Goal: Task Accomplishment & Management: Complete application form

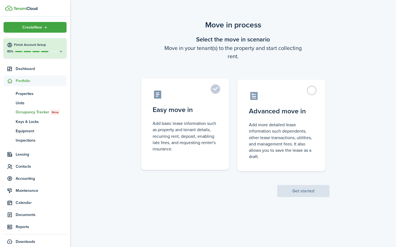
click at [215, 89] on label "Easy move in Add basic lease information such as property and tenant details, r…" at bounding box center [185, 124] width 88 height 92
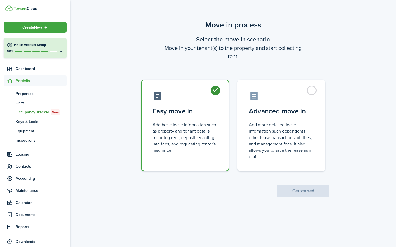
radio input "true"
click at [302, 189] on button "Get started" at bounding box center [303, 191] width 52 height 12
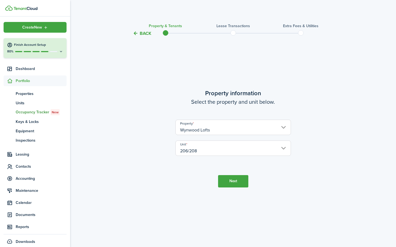
click at [232, 180] on button "Next" at bounding box center [233, 181] width 30 height 12
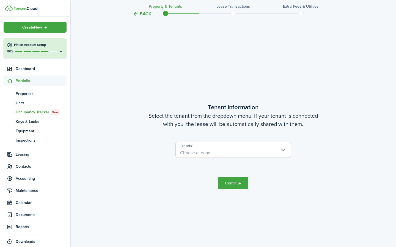
scroll to position [211, 0]
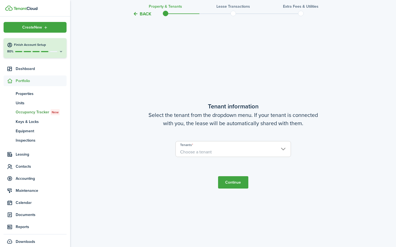
click at [211, 152] on span "Choose a tenant" at bounding box center [196, 152] width 32 height 6
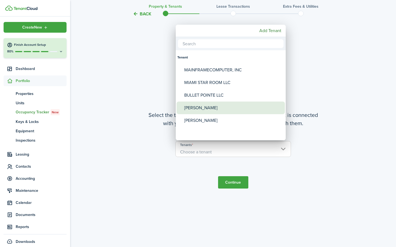
click at [188, 109] on div "[PERSON_NAME]" at bounding box center [232, 108] width 97 height 13
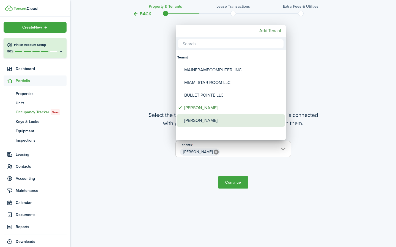
click at [196, 118] on div "[PERSON_NAME]" at bounding box center [232, 120] width 97 height 13
type input "Frank Hyder, Helen Hyder"
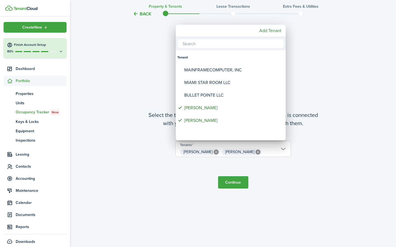
click at [242, 182] on div at bounding box center [198, 123] width 484 height 335
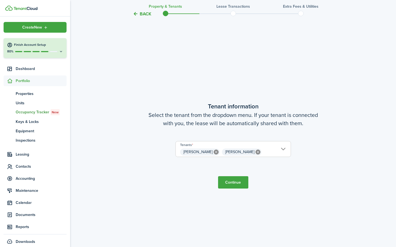
click at [235, 184] on button "Continue" at bounding box center [233, 183] width 30 height 12
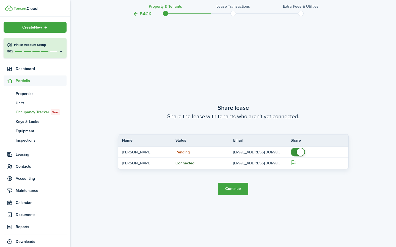
scroll to position [458, 0]
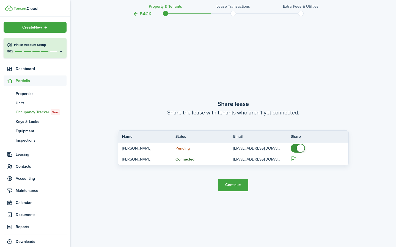
click at [235, 185] on button "Continue" at bounding box center [233, 185] width 30 height 12
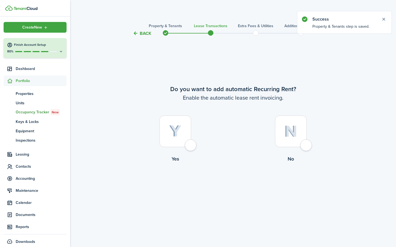
click at [304, 146] on div at bounding box center [291, 132] width 32 height 32
radio input "true"
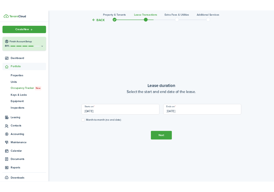
scroll to position [192, 0]
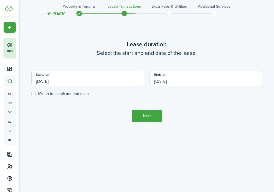
click at [66, 84] on input "[DATE]" at bounding box center [87, 78] width 113 height 15
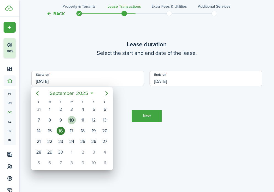
click at [72, 120] on div "10" at bounding box center [72, 120] width 8 height 8
type input "[DATE]"
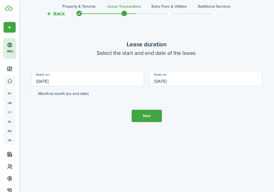
click at [162, 81] on input "[DATE]" at bounding box center [206, 78] width 113 height 15
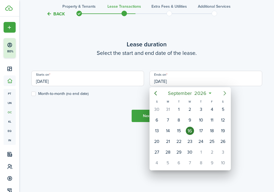
click at [224, 93] on icon "Next page" at bounding box center [225, 93] width 7 height 7
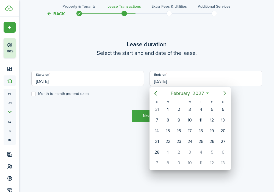
click at [224, 93] on icon "Next page" at bounding box center [225, 93] width 7 height 7
click at [182, 120] on div "9" at bounding box center [179, 120] width 8 height 8
type input "03/09/2027"
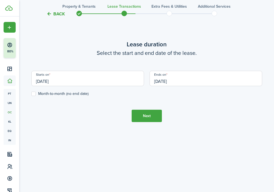
click at [199, 118] on tc-wizard-step "Lease duration Select the start and end date of the lease. Starts on 09/10/2025…" at bounding box center [146, 81] width 231 height 192
click at [144, 116] on button "Next" at bounding box center [147, 116] width 30 height 12
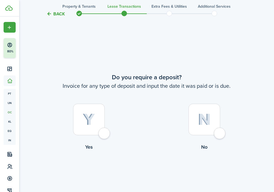
scroll to position [348, 0]
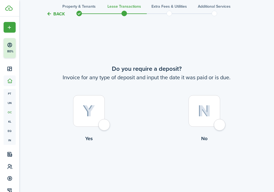
click at [104, 126] on div at bounding box center [89, 111] width 32 height 32
radio input "true"
click at [104, 126] on tc-wizard-step "Do you require a deposit? Invoice for any type of deposit and input the date it…" at bounding box center [146, 118] width 231 height 192
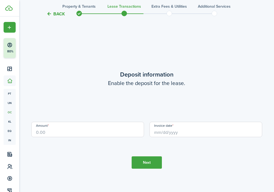
scroll to position [541, 0]
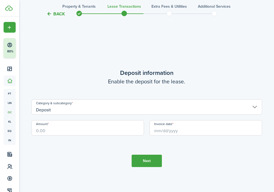
click at [81, 130] on input "Amount" at bounding box center [87, 127] width 113 height 15
type input "$2,000.00"
click at [97, 154] on tc-wizard-step "Deposit information Enable the deposit for the lease. Category & subcategory De…" at bounding box center [146, 118] width 231 height 192
click at [165, 128] on input "Invoice date" at bounding box center [206, 127] width 113 height 15
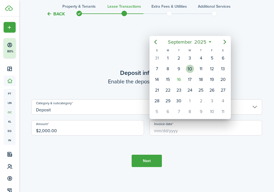
click at [192, 69] on div "10" at bounding box center [190, 69] width 8 height 8
type input "[DATE]"
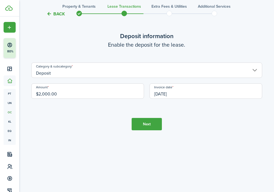
click at [141, 123] on button "Next" at bounding box center [147, 124] width 30 height 12
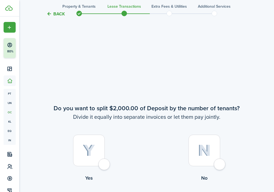
scroll to position [733, 0]
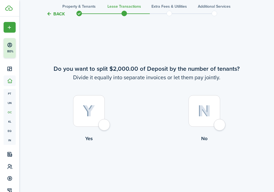
click at [217, 123] on div at bounding box center [205, 111] width 32 height 32
radio input "true"
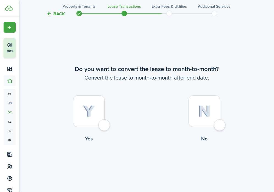
scroll to position [926, 0]
click at [220, 127] on div at bounding box center [205, 111] width 32 height 32
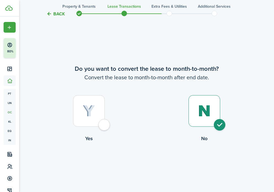
radio input "true"
click at [149, 166] on button "Continue" at bounding box center [147, 165] width 30 height 12
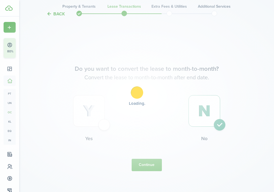
scroll to position [0, 0]
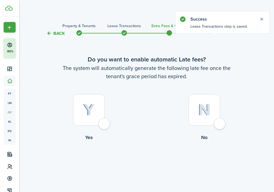
click at [103, 124] on div at bounding box center [89, 110] width 32 height 32
radio input "true"
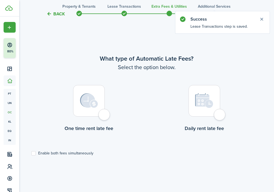
click at [102, 115] on div at bounding box center [89, 101] width 32 height 32
radio input "true"
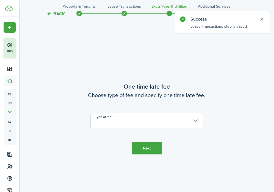
scroll to position [352, 0]
click at [114, 126] on input "Type of fee" at bounding box center [146, 120] width 113 height 15
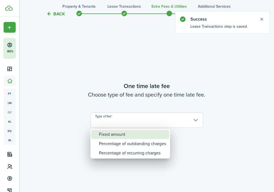
click at [102, 136] on div "Fixed amount" at bounding box center [132, 134] width 67 height 9
type input "Fixed amount"
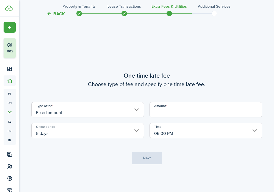
click at [156, 112] on input "Amount" at bounding box center [206, 109] width 113 height 15
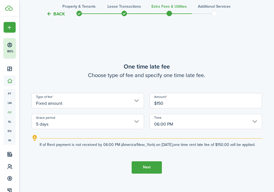
click at [86, 121] on input "5 days" at bounding box center [87, 121] width 113 height 15
type input "$150.00"
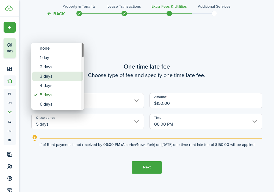
click at [58, 80] on div "3 days" at bounding box center [60, 76] width 40 height 9
type input "3 days"
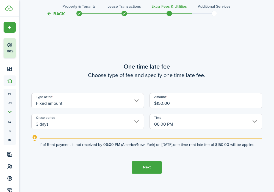
click at [147, 171] on button "Next" at bounding box center [147, 168] width 30 height 12
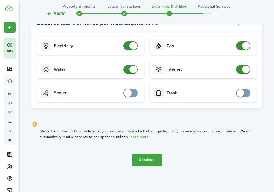
scroll to position [610, 0]
click at [146, 158] on button "Continue" at bounding box center [147, 160] width 30 height 12
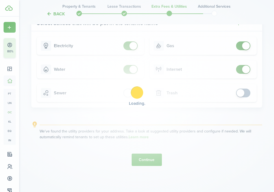
scroll to position [0, 0]
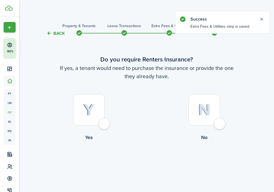
click at [214, 124] on div at bounding box center [205, 110] width 32 height 32
radio input "true"
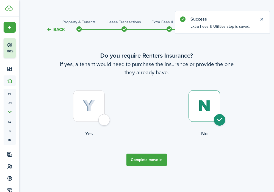
scroll to position [4, 0]
click at [154, 159] on button "Complete move in" at bounding box center [146, 160] width 40 height 12
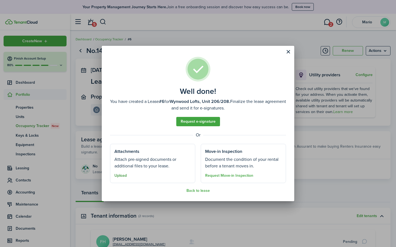
click at [118, 175] on button "Upload" at bounding box center [120, 176] width 12 height 4
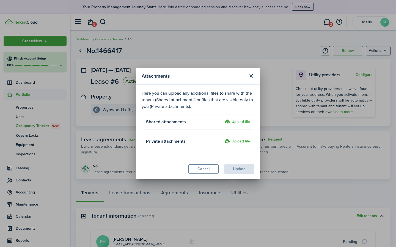
click at [241, 121] on label "Upload file" at bounding box center [237, 122] width 26 height 7
click at [222, 119] on input "Upload file" at bounding box center [222, 119] width 0 height 0
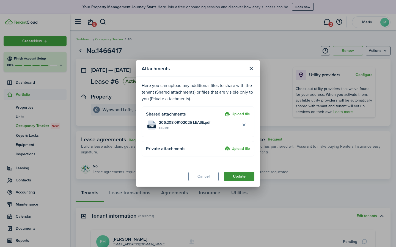
click at [244, 176] on button "Update" at bounding box center [239, 176] width 30 height 9
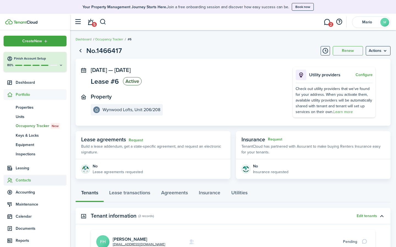
click at [26, 181] on span "Contacts" at bounding box center [41, 181] width 51 height 6
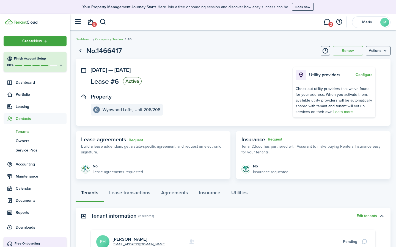
click at [20, 132] on span "Tenants" at bounding box center [41, 132] width 51 height 6
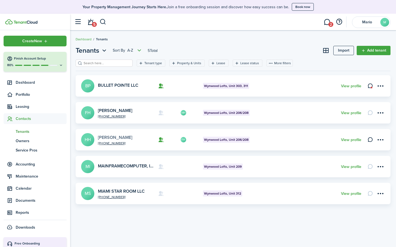
click at [111, 138] on link "[PERSON_NAME]" at bounding box center [115, 137] width 34 height 6
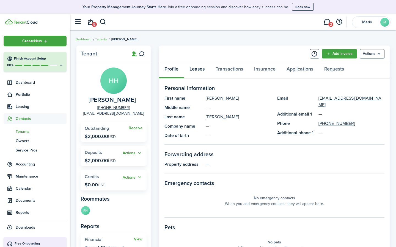
click at [194, 71] on link "Leases" at bounding box center [197, 70] width 26 height 16
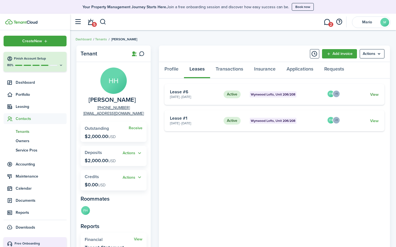
click at [375, 95] on link "View" at bounding box center [374, 95] width 9 height 6
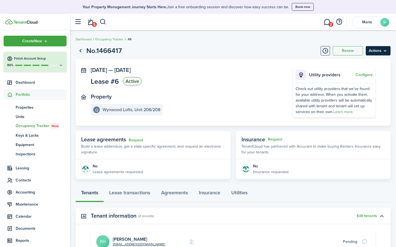
click at [387, 51] on menu-btn "Actions" at bounding box center [378, 50] width 25 height 9
click at [349, 91] on button "Delete" at bounding box center [366, 91] width 48 height 9
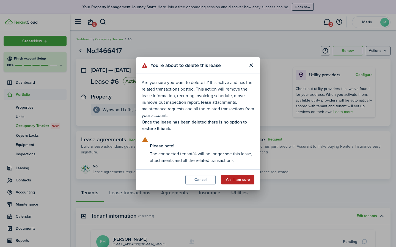
click at [234, 182] on button "Yes, I am sure" at bounding box center [237, 179] width 33 height 9
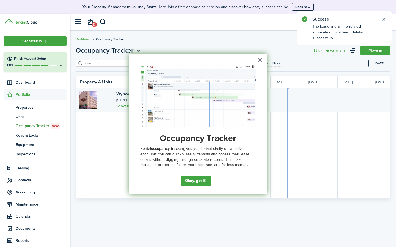
scroll to position [0, 101]
click at [260, 60] on button "×" at bounding box center [259, 60] width 5 height 9
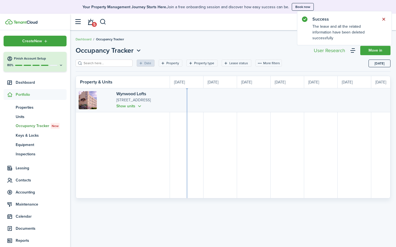
click at [383, 19] on button "Close notify" at bounding box center [384, 19] width 8 height 8
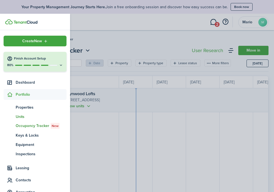
click at [22, 117] on span "Units" at bounding box center [41, 117] width 51 height 6
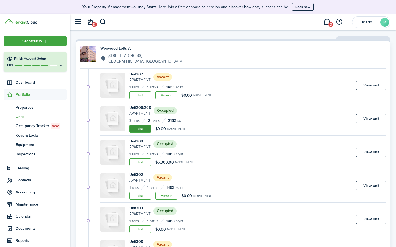
scroll to position [39, 0]
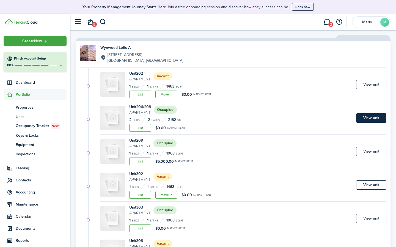
click at [364, 117] on link "View unit" at bounding box center [371, 118] width 30 height 9
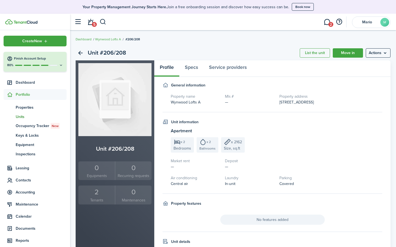
click at [98, 194] on div "2" at bounding box center [97, 192] width 34 height 10
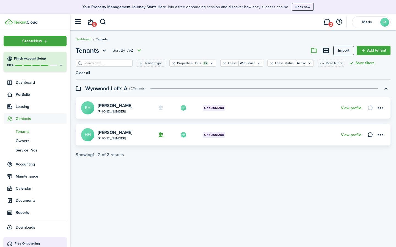
click at [355, 135] on link "View profile" at bounding box center [351, 135] width 20 height 4
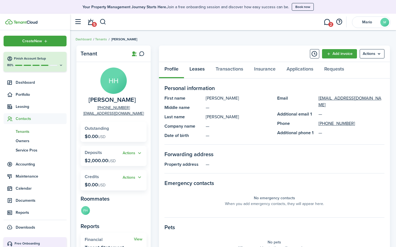
click at [194, 71] on link "Leases" at bounding box center [197, 70] width 26 height 16
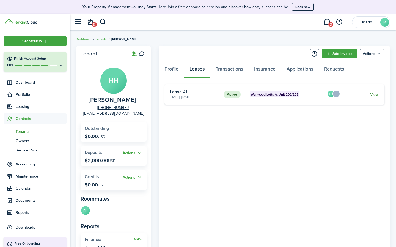
click at [376, 94] on link "View" at bounding box center [374, 95] width 9 height 6
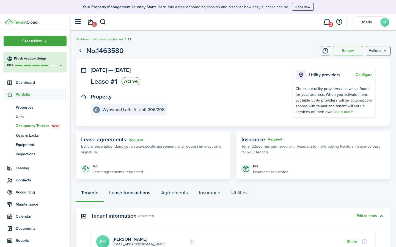
click at [141, 192] on link "Lease transactions" at bounding box center [130, 194] width 52 height 16
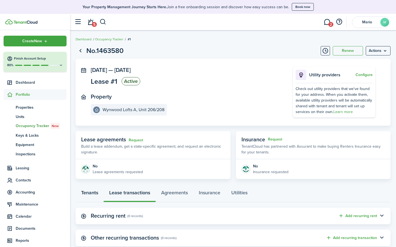
click at [96, 193] on link "Tenants" at bounding box center [90, 194] width 28 height 16
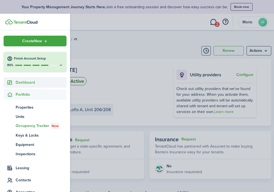
click at [22, 83] on span "Dashboard" at bounding box center [41, 83] width 51 height 6
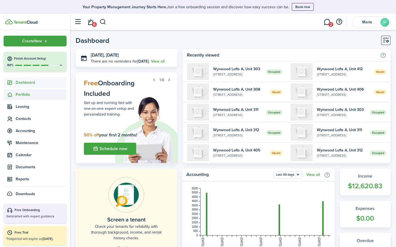
click at [22, 93] on span "Portfolio" at bounding box center [41, 95] width 51 height 6
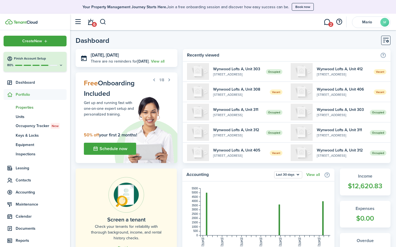
click at [23, 106] on span "Properties" at bounding box center [41, 108] width 51 height 6
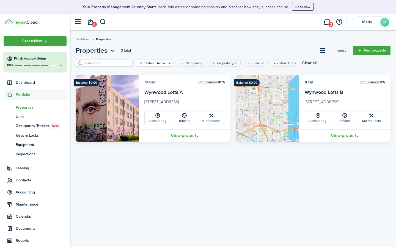
click at [147, 82] on link "11 Units" at bounding box center [150, 82] width 12 height 6
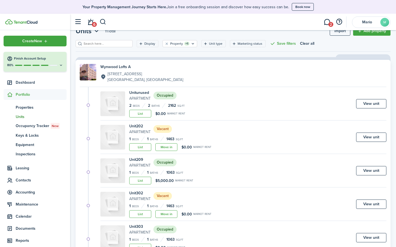
scroll to position [20, 0]
click at [361, 135] on link "View unit" at bounding box center [371, 136] width 30 height 9
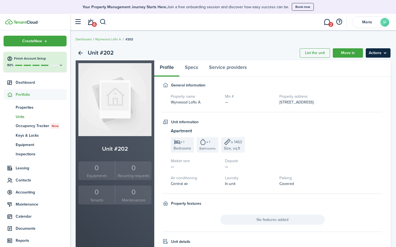
click at [386, 52] on menu-btn "Actions" at bounding box center [378, 52] width 25 height 9
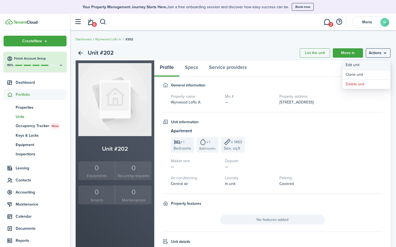
click at [359, 65] on link "Edit unit" at bounding box center [366, 64] width 48 height 9
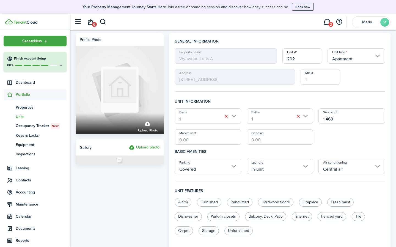
click at [227, 60] on span "Wynwood Lofts A" at bounding box center [226, 55] width 103 height 15
click at [178, 59] on span "Wynwood Lofts A" at bounding box center [226, 55] width 103 height 15
click at [340, 22] on button "button" at bounding box center [338, 21] width 9 height 9
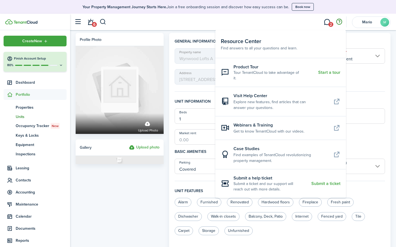
click at [129, 181] on div "Profile photo Upload photo Gallery Upload photo" at bounding box center [119, 227] width 93 height 389
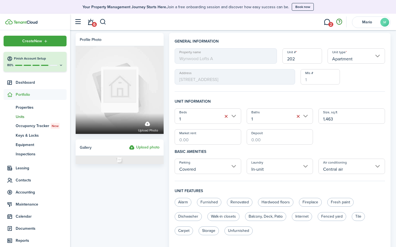
click at [340, 21] on button "button" at bounding box center [338, 21] width 9 height 9
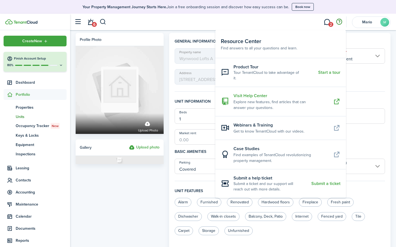
click at [253, 93] on resource-center-item-title "Visit Help Center" at bounding box center [280, 96] width 95 height 7
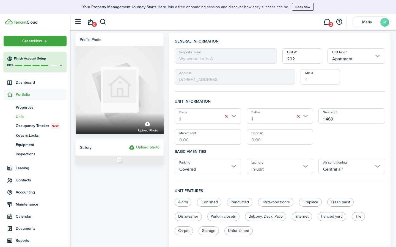
click at [194, 56] on span "Wynwood Lofts A" at bounding box center [226, 55] width 103 height 15
click at [363, 21] on span "Mario" at bounding box center [367, 22] width 22 height 4
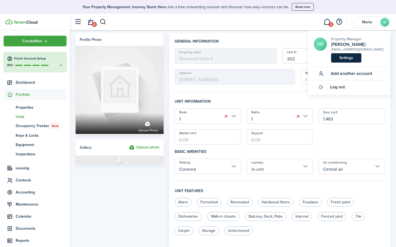
click at [346, 56] on link "Settings" at bounding box center [346, 57] width 30 height 9
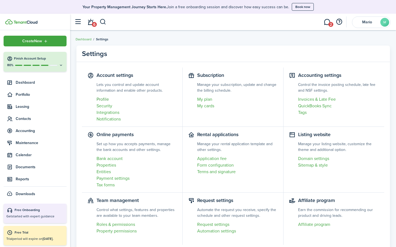
click at [103, 99] on link "Profile" at bounding box center [137, 99] width 81 height 7
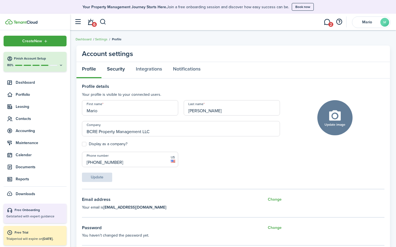
click at [118, 70] on link "Security" at bounding box center [115, 70] width 29 height 16
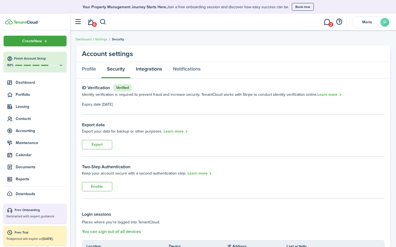
click at [148, 70] on link "Integrations" at bounding box center [148, 70] width 37 height 16
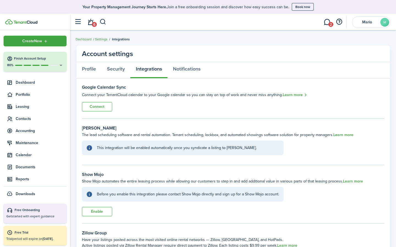
click at [100, 37] on link "Settings" at bounding box center [101, 39] width 12 height 5
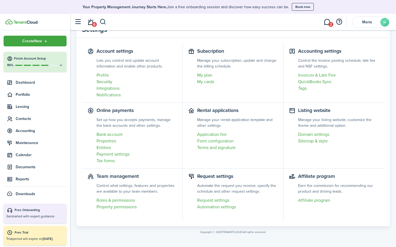
scroll to position [24, 0]
click at [124, 207] on link "Property permissions" at bounding box center [137, 207] width 81 height 7
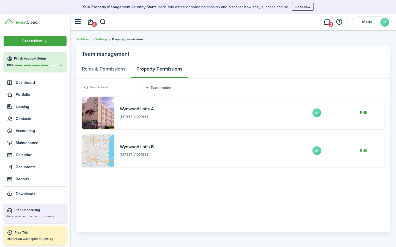
click at [364, 113] on button "Edit" at bounding box center [363, 113] width 7 height 5
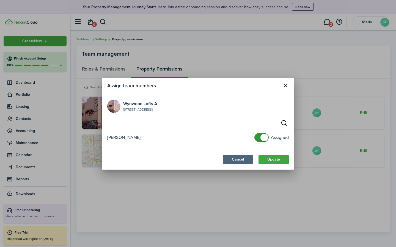
click at [233, 160] on button "Cancel" at bounding box center [238, 159] width 30 height 9
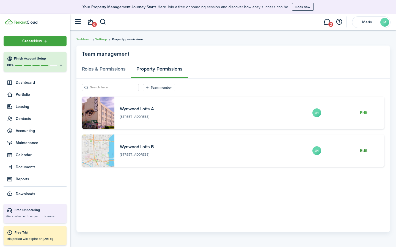
click at [362, 152] on button "Edit" at bounding box center [363, 150] width 7 height 5
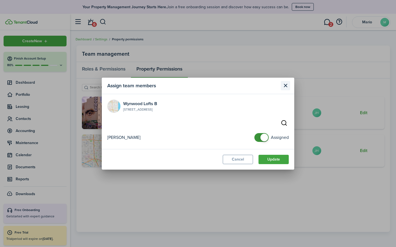
click at [286, 86] on button "Close modal" at bounding box center [285, 85] width 9 height 9
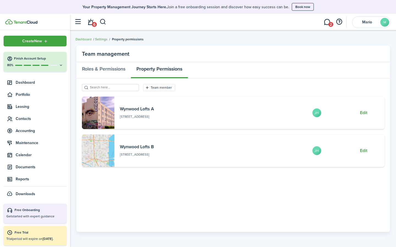
click at [99, 39] on link "Settings" at bounding box center [101, 39] width 12 height 5
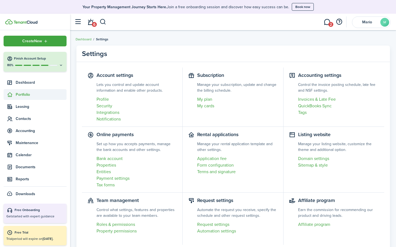
click at [22, 95] on span "Portfolio" at bounding box center [41, 95] width 51 height 6
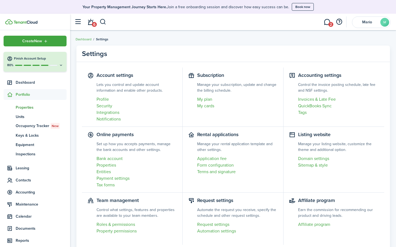
click at [24, 109] on span "Properties" at bounding box center [41, 108] width 51 height 6
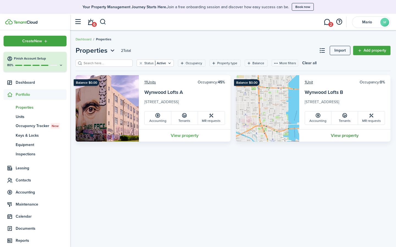
click at [348, 136] on link "View property" at bounding box center [345, 136] width 92 height 12
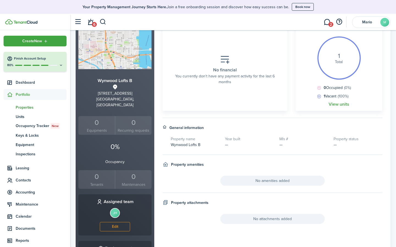
scroll to position [100, 0]
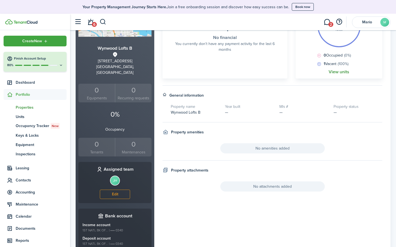
click at [332, 71] on link "View units" at bounding box center [339, 72] width 21 height 5
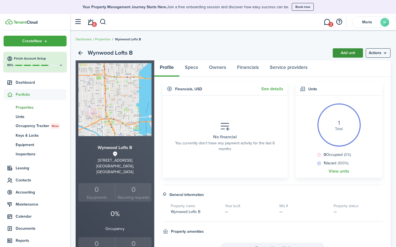
click at [345, 55] on link "Add unit" at bounding box center [348, 52] width 30 height 9
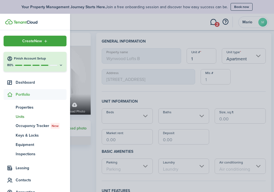
click at [203, 63] on container-opacity at bounding box center [137, 96] width 274 height 192
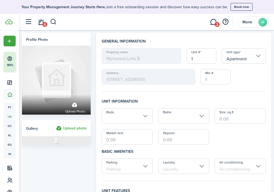
click at [202, 60] on input "1" at bounding box center [202, 55] width 30 height 15
type input "202"
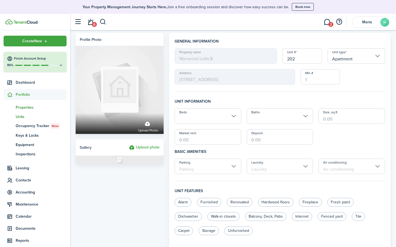
click at [24, 109] on span "Properties" at bounding box center [41, 108] width 51 height 6
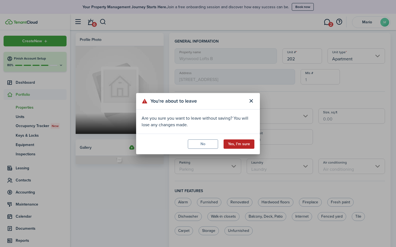
click at [242, 145] on button "Yes, I'm sure" at bounding box center [239, 144] width 31 height 9
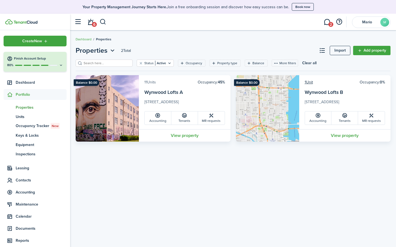
click at [150, 82] on link "11 Units" at bounding box center [150, 82] width 12 height 6
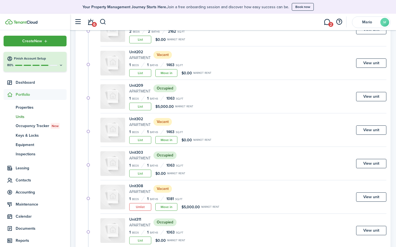
scroll to position [128, 0]
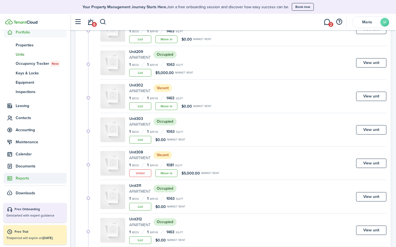
click at [21, 177] on span "Reports" at bounding box center [41, 179] width 51 height 6
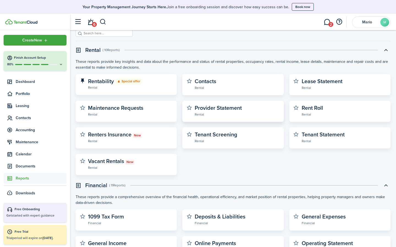
scroll to position [30, 0]
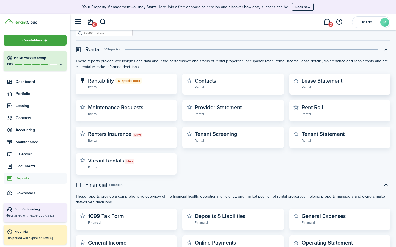
click at [308, 84] on widget-stats-description "Lease Statement" at bounding box center [322, 81] width 41 height 8
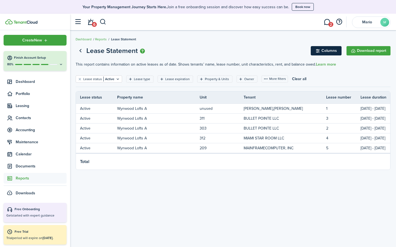
click at [326, 50] on button "Columns" at bounding box center [326, 50] width 31 height 9
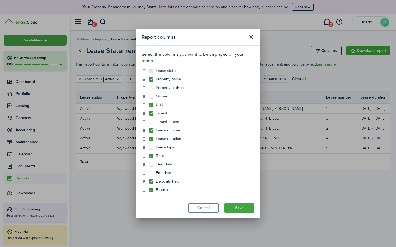
click at [152, 96] on label "Owner" at bounding box center [158, 96] width 18 height 4
click at [149, 96] on input "Owner" at bounding box center [149, 96] width 0 height 0
checkbox input "true"
click at [152, 148] on label "Lease type" at bounding box center [162, 147] width 26 height 4
click at [149, 148] on input "Lease type" at bounding box center [149, 147] width 0 height 0
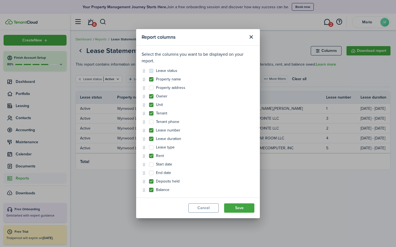
checkbox input "true"
click at [151, 165] on label "Start date" at bounding box center [160, 165] width 23 height 4
click at [149, 165] on input "Start date" at bounding box center [149, 164] width 0 height 0
checkbox input "true"
click at [151, 174] on label "End date" at bounding box center [160, 173] width 22 height 4
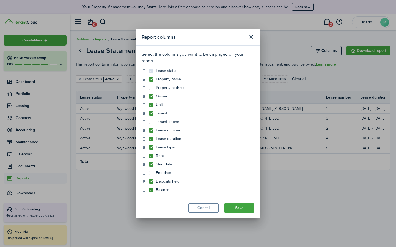
click at [149, 173] on input "End date" at bounding box center [149, 173] width 0 height 0
checkbox input "true"
click at [151, 123] on label "Tenant phone" at bounding box center [164, 122] width 30 height 4
click at [149, 122] on input "Tenant phone" at bounding box center [149, 122] width 0 height 0
checkbox input "true"
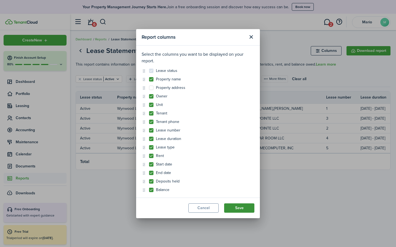
click at [237, 207] on button "Save" at bounding box center [239, 208] width 30 height 9
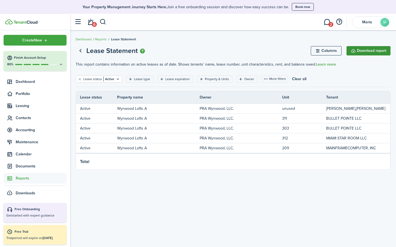
click at [370, 51] on button "Download report" at bounding box center [368, 50] width 44 height 9
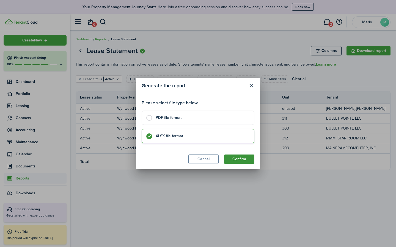
click at [240, 158] on button "Confirm" at bounding box center [239, 159] width 30 height 9
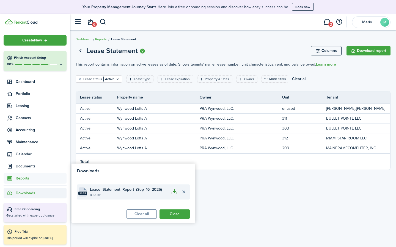
click at [173, 192] on button "button" at bounding box center [174, 192] width 9 height 9
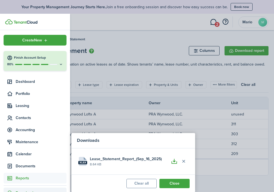
click at [111, 84] on container-opacity at bounding box center [137, 96] width 274 height 192
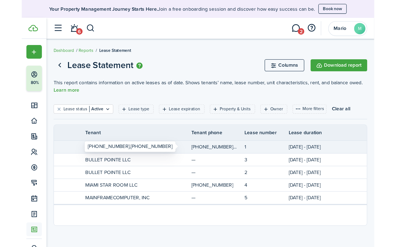
scroll to position [0, 235]
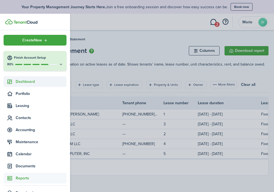
click at [14, 84] on sidebar-link-icon at bounding box center [10, 82] width 12 height 6
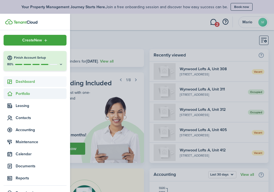
click at [21, 93] on span "Portfolio" at bounding box center [41, 94] width 51 height 6
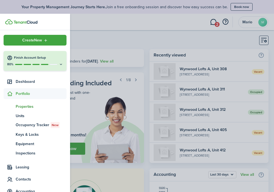
click at [23, 106] on span "Properties" at bounding box center [41, 107] width 51 height 6
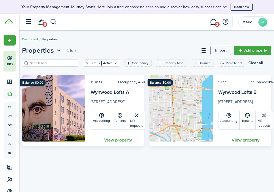
click at [240, 139] on link "View property" at bounding box center [246, 140] width 66 height 12
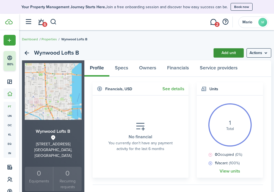
click at [229, 53] on link "Add unit" at bounding box center [229, 52] width 30 height 9
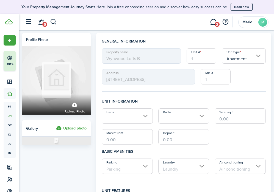
click at [202, 59] on input "1" at bounding box center [202, 55] width 30 height 15
type input "202"
click at [243, 83] on div "Property name Wynwood Lofts B Unit # 202 Unit type Apartment Address 250 NW 23r…" at bounding box center [184, 66] width 170 height 36
click at [115, 118] on input "Beds" at bounding box center [127, 116] width 51 height 15
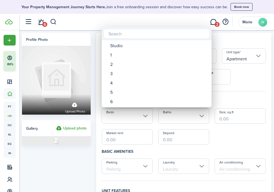
click at [65, 153] on div at bounding box center [137, 96] width 362 height 280
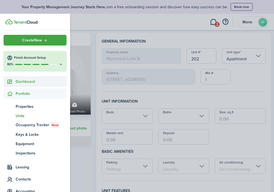
click at [13, 83] on sidebar-link-icon at bounding box center [10, 82] width 12 height 6
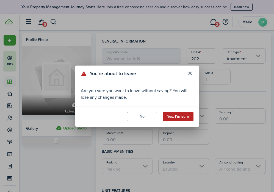
click at [176, 116] on button "Yes, I'm sure" at bounding box center [178, 116] width 31 height 9
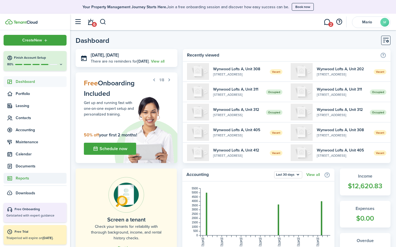
click at [19, 177] on span "Reports" at bounding box center [41, 179] width 51 height 6
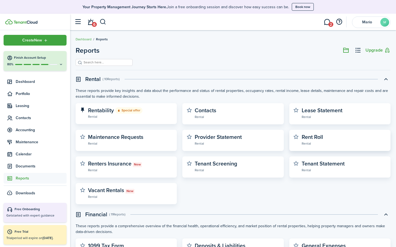
click at [312, 141] on widget-stats-description "Rent Roll" at bounding box center [312, 137] width 21 height 8
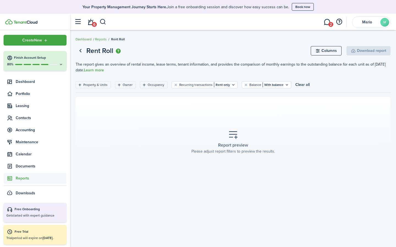
click at [87, 38] on link "Dashboard" at bounding box center [84, 39] width 16 height 5
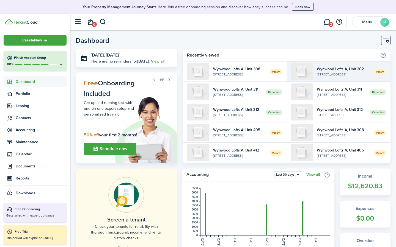
click at [304, 72] on img at bounding box center [302, 71] width 22 height 17
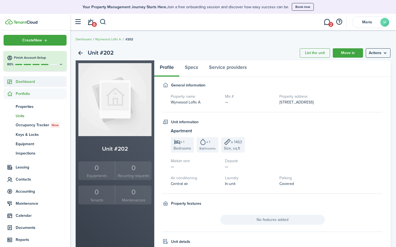
click at [26, 81] on span "Dashboard" at bounding box center [41, 82] width 51 height 6
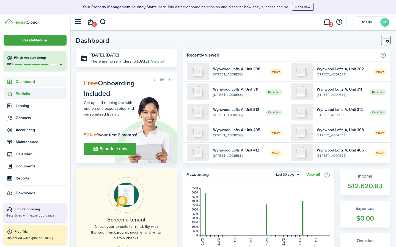
click at [21, 94] on span "Portfolio" at bounding box center [41, 94] width 51 height 6
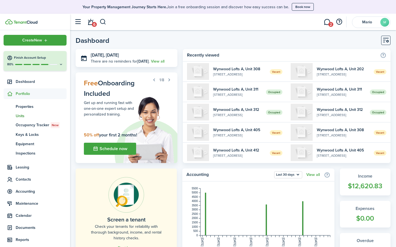
click at [21, 113] on span "Units" at bounding box center [41, 116] width 51 height 6
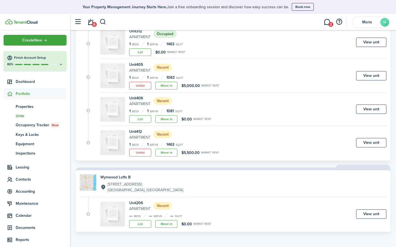
scroll to position [316, 0]
click at [119, 177] on h4 "Wynwood Lofts B" at bounding box center [141, 178] width 83 height 6
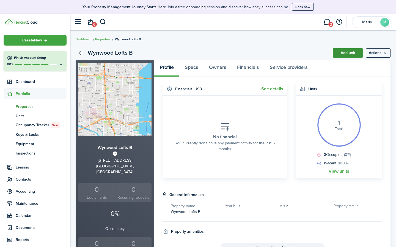
click at [344, 52] on link "Add unit" at bounding box center [348, 52] width 30 height 9
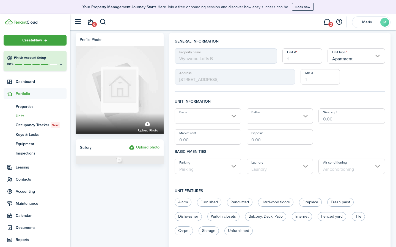
click at [306, 58] on input "1" at bounding box center [302, 55] width 40 height 15
click at [220, 112] on input "Beds" at bounding box center [208, 116] width 67 height 15
type input "202"
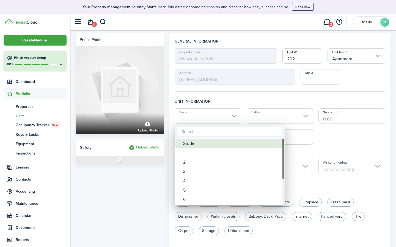
click at [192, 149] on div "1" at bounding box center [231, 152] width 97 height 9
type input "1"
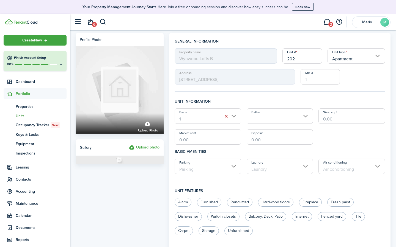
click at [257, 119] on input "Baths" at bounding box center [280, 116] width 67 height 15
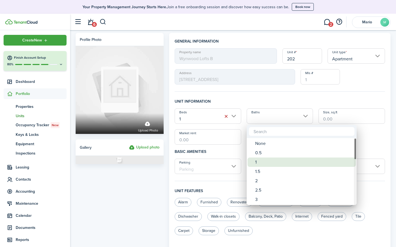
click at [258, 161] on div "1" at bounding box center [303, 162] width 97 height 9
type input "1"
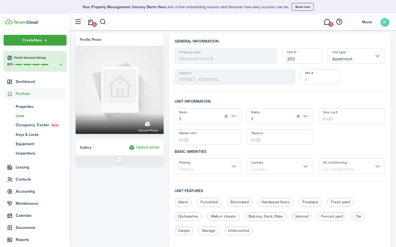
click at [328, 117] on input "Size, sq.ft" at bounding box center [351, 116] width 67 height 15
type input "1,463"
click at [335, 139] on div "Beds 1 Baths 1 Size, sq.ft 1,463 Market rent Deposit" at bounding box center [280, 127] width 216 height 36
click at [209, 162] on input "Parking" at bounding box center [208, 166] width 67 height 15
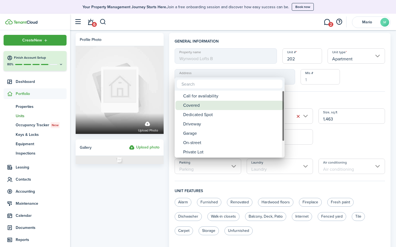
click at [195, 105] on div "Covered" at bounding box center [231, 105] width 97 height 9
type input "Covered"
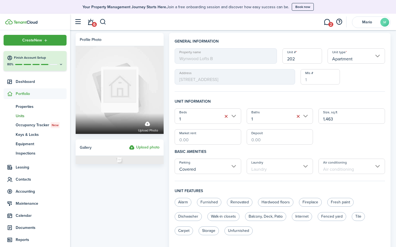
click at [257, 171] on input "Laundry" at bounding box center [280, 166] width 67 height 15
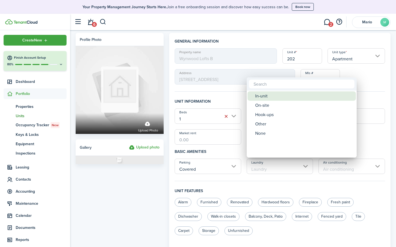
click at [260, 97] on div "In-unit" at bounding box center [303, 96] width 97 height 9
type input "In-unit"
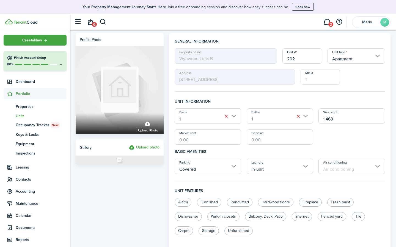
click at [324, 170] on input "Air conditioning" at bounding box center [351, 166] width 67 height 15
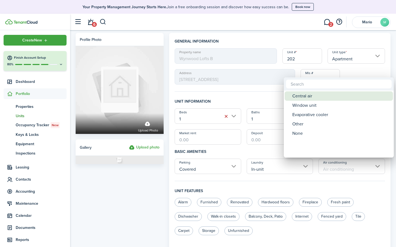
click at [306, 95] on div "Central air" at bounding box center [340, 96] width 97 height 9
type input "Central air"
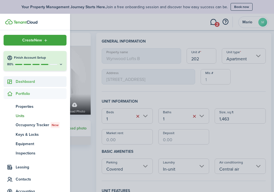
click at [19, 82] on span "Dashboard" at bounding box center [41, 82] width 51 height 6
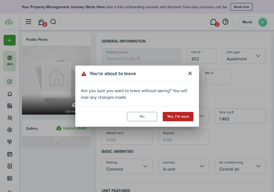
click at [173, 116] on button "Yes, I'm sure" at bounding box center [178, 116] width 31 height 9
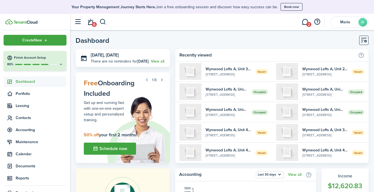
click at [29, 82] on span "Dashboard" at bounding box center [41, 82] width 51 height 6
click at [30, 81] on span "Dashboard" at bounding box center [41, 82] width 51 height 6
click at [24, 90] on span "Portfolio" at bounding box center [35, 94] width 63 height 11
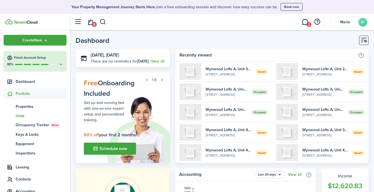
click at [22, 115] on span "Units" at bounding box center [41, 116] width 51 height 6
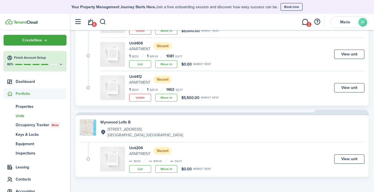
scroll to position [371, 0]
click at [118, 123] on h4 "Wynwood Lofts B" at bounding box center [141, 123] width 83 height 6
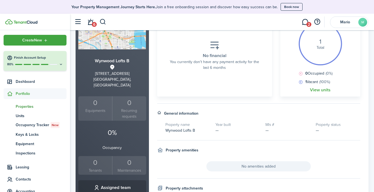
scroll to position [97, 0]
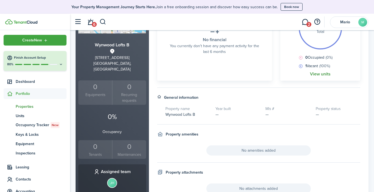
click at [315, 74] on link "View units" at bounding box center [320, 74] width 21 height 5
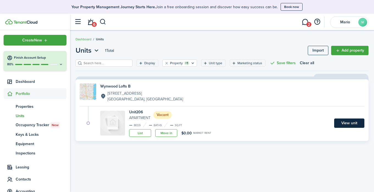
click at [345, 122] on link "View unit" at bounding box center [349, 123] width 30 height 9
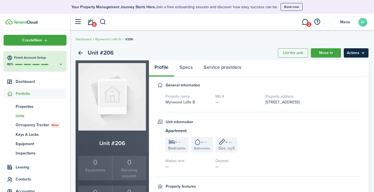
click at [362, 56] on menu-btn "Actions" at bounding box center [356, 52] width 25 height 9
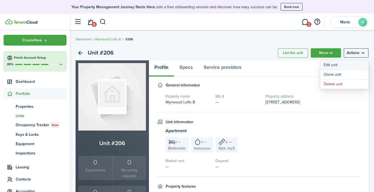
click at [340, 63] on link "Edit unit" at bounding box center [345, 64] width 48 height 9
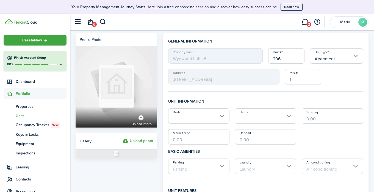
click at [290, 60] on input "206" at bounding box center [286, 55] width 36 height 15
click at [178, 120] on input "Beds" at bounding box center [198, 116] width 61 height 15
type input "206/208"
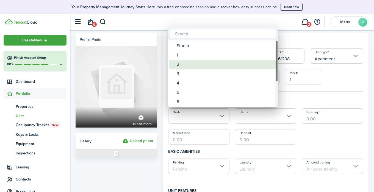
click at [180, 65] on div "2" at bounding box center [225, 64] width 97 height 9
type input "2"
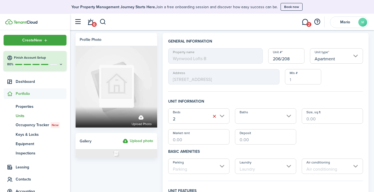
click at [247, 119] on input "Baths" at bounding box center [265, 116] width 61 height 15
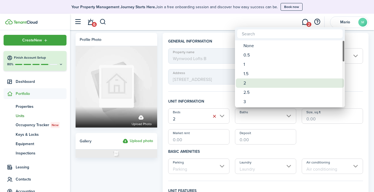
click at [247, 86] on div "2" at bounding box center [292, 83] width 97 height 9
type input "2"
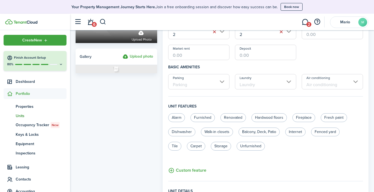
scroll to position [86, 0]
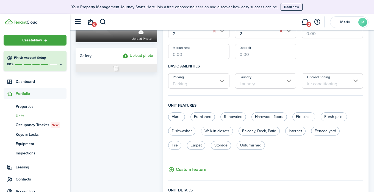
click at [215, 82] on input "Parking" at bounding box center [198, 80] width 61 height 15
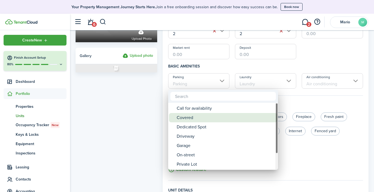
click at [193, 121] on div "Covered" at bounding box center [225, 117] width 97 height 9
type input "Covered"
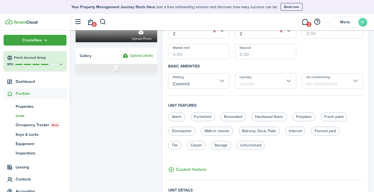
click at [253, 83] on input "Laundry" at bounding box center [265, 80] width 61 height 15
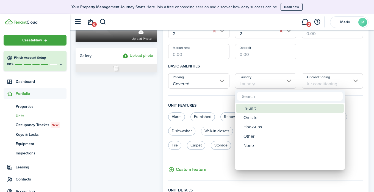
click at [252, 107] on div "In-unit" at bounding box center [292, 108] width 97 height 9
type input "In-unit"
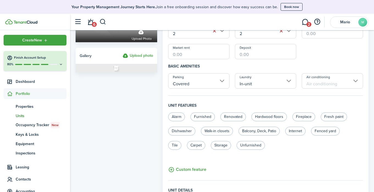
click at [319, 83] on input "Air conditioning" at bounding box center [332, 80] width 61 height 15
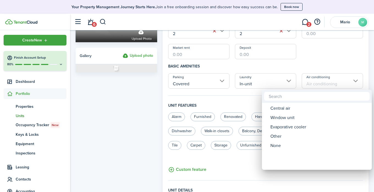
click at [287, 110] on div "Central air" at bounding box center [319, 108] width 97 height 9
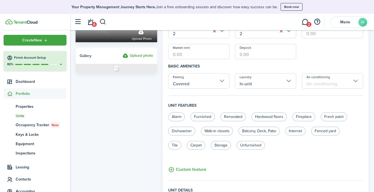
type input "Central air"
click at [178, 131] on label "Dishwasher" at bounding box center [181, 131] width 27 height 9
radio input "true"
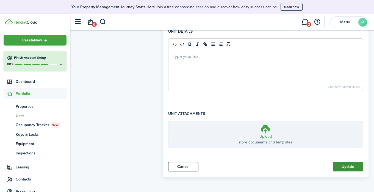
scroll to position [245, 0]
click at [345, 165] on button "Update" at bounding box center [348, 167] width 30 height 9
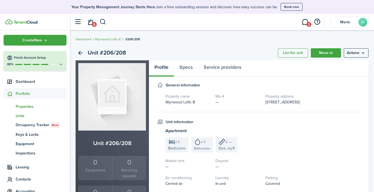
click at [21, 106] on span "Properties" at bounding box center [41, 107] width 51 height 6
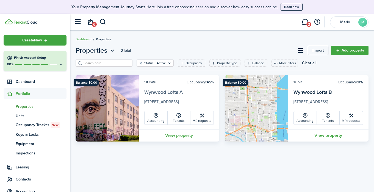
click at [164, 92] on link "Wynwood Lofts A" at bounding box center [163, 92] width 38 height 7
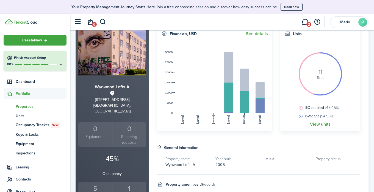
scroll to position [82, 0]
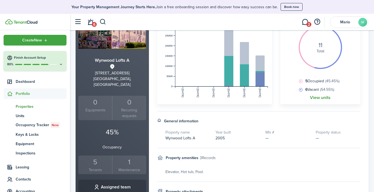
click at [316, 98] on link "View units" at bounding box center [320, 97] width 21 height 5
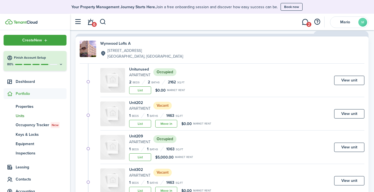
scroll to position [10, 0]
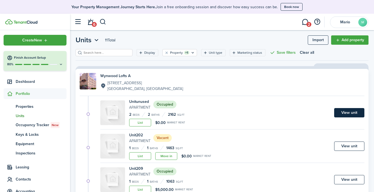
click at [351, 111] on link "View unit" at bounding box center [349, 112] width 30 height 9
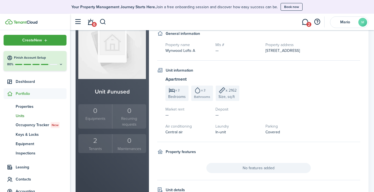
scroll to position [53, 0]
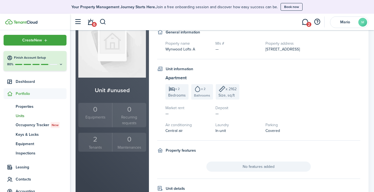
click at [93, 141] on div "2" at bounding box center [95, 139] width 31 height 10
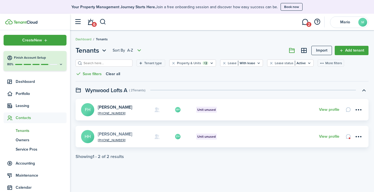
click at [111, 135] on link "[PERSON_NAME]" at bounding box center [115, 134] width 34 height 6
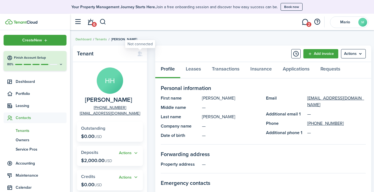
click at [137, 53] on icon at bounding box center [140, 53] width 6 height 5
click at [140, 54] on icon at bounding box center [140, 53] width 6 height 5
click at [111, 84] on avatar-text "HH" at bounding box center [110, 81] width 26 height 26
click at [198, 68] on link "Leases" at bounding box center [193, 70] width 26 height 16
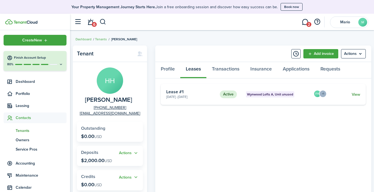
click at [360, 93] on link "View" at bounding box center [356, 95] width 9 height 6
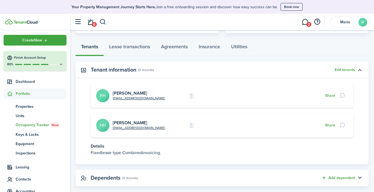
scroll to position [155, 0]
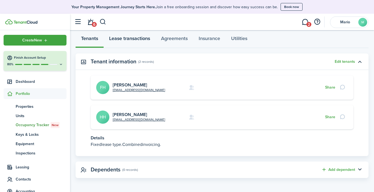
click at [135, 37] on link "Lease transactions" at bounding box center [130, 40] width 52 height 16
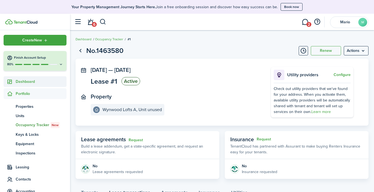
click at [24, 82] on span "Dashboard" at bounding box center [41, 82] width 51 height 6
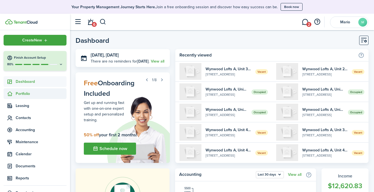
click at [20, 90] on span "Portfolio" at bounding box center [35, 94] width 63 height 11
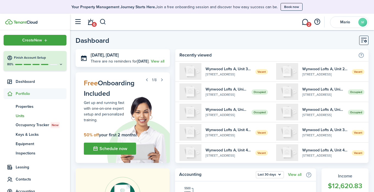
click at [19, 117] on span "Units" at bounding box center [41, 116] width 51 height 6
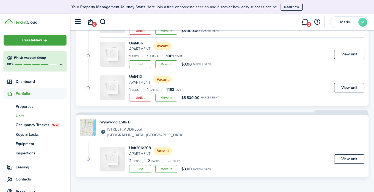
scroll to position [371, 0]
click at [345, 161] on link "View unit" at bounding box center [349, 159] width 30 height 9
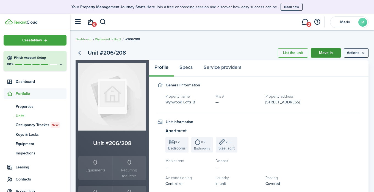
click at [325, 54] on link "Move in" at bounding box center [326, 52] width 30 height 9
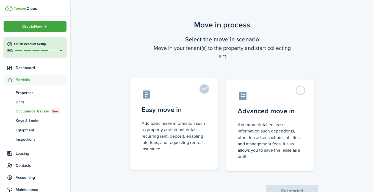
click at [203, 89] on label "Easy move in Add basic lease information such as property and tenant details, r…" at bounding box center [174, 124] width 88 height 92
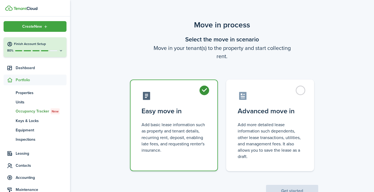
radio input "true"
click at [285, 188] on button "Get started" at bounding box center [292, 191] width 52 height 12
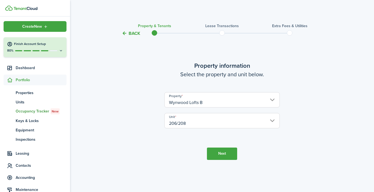
click at [221, 151] on button "Next" at bounding box center [222, 154] width 30 height 12
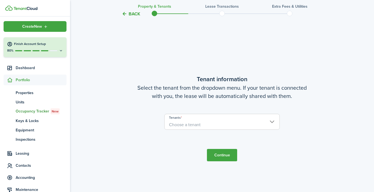
scroll to position [156, 0]
click at [204, 122] on span "Choose a tenant" at bounding box center [222, 124] width 115 height 9
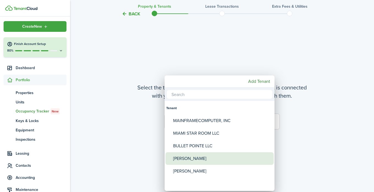
click at [190, 161] on div "[PERSON_NAME]" at bounding box center [221, 159] width 97 height 13
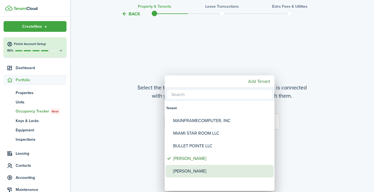
click at [174, 174] on div "[PERSON_NAME]" at bounding box center [221, 171] width 97 height 13
type input "Frank Hyder, Helen Hyder"
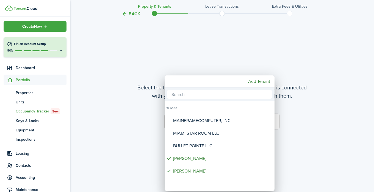
click at [320, 146] on div at bounding box center [187, 96] width 462 height 280
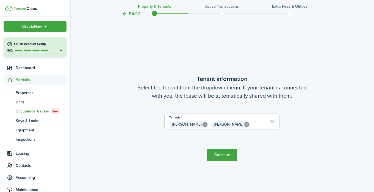
click at [226, 156] on button "Continue" at bounding box center [222, 155] width 30 height 12
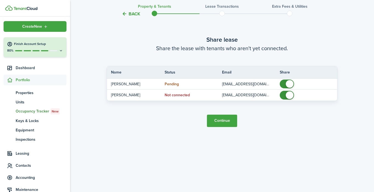
scroll to position [385, 0]
click at [225, 120] on button "Continue" at bounding box center [222, 121] width 30 height 12
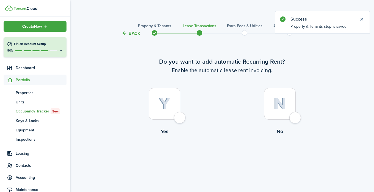
click at [294, 120] on div at bounding box center [280, 104] width 32 height 32
radio input "true"
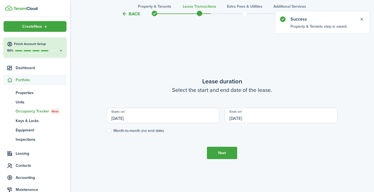
scroll to position [156, 0]
click at [180, 120] on input "[DATE]" at bounding box center [163, 115] width 113 height 15
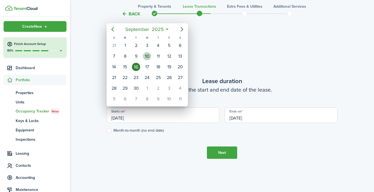
click at [147, 56] on div "10" at bounding box center [147, 56] width 8 height 8
type input "[DATE]"
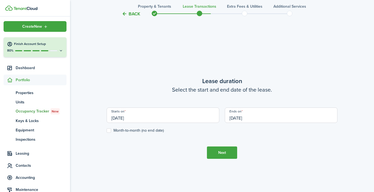
click at [255, 123] on div "Ends on 09/16/2026" at bounding box center [281, 118] width 118 height 21
click at [251, 120] on input "[DATE]" at bounding box center [281, 115] width 113 height 15
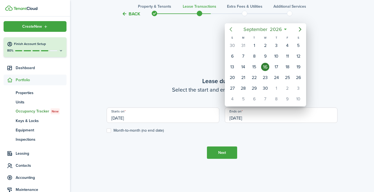
click at [231, 30] on icon "Previous page" at bounding box center [231, 29] width 2 height 4
click at [231, 31] on icon "Previous page" at bounding box center [231, 29] width 2 height 4
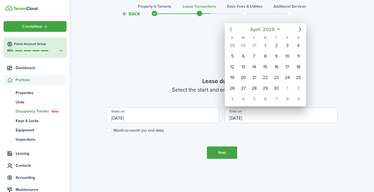
click at [231, 31] on icon "Previous page" at bounding box center [231, 29] width 2 height 4
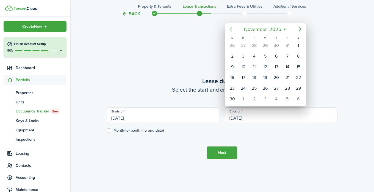
click at [231, 31] on icon "Previous page" at bounding box center [231, 29] width 2 height 4
click at [299, 31] on icon "Next page" at bounding box center [300, 29] width 7 height 7
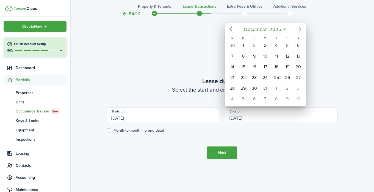
click at [299, 31] on icon "Next page" at bounding box center [300, 29] width 7 height 7
click at [242, 57] on div "9" at bounding box center [243, 56] width 8 height 8
type input "02/09/2026"
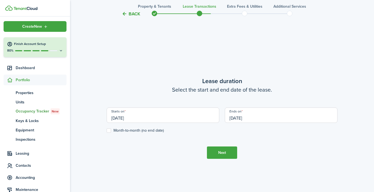
click at [220, 153] on button "Next" at bounding box center [222, 153] width 30 height 12
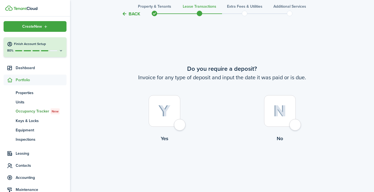
click at [180, 126] on div at bounding box center [165, 111] width 32 height 32
radio input "true"
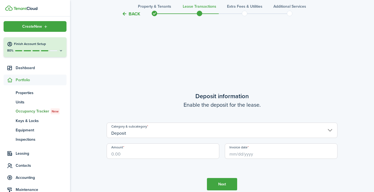
scroll to position [541, 0]
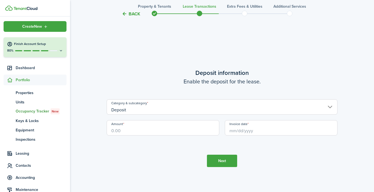
click at [149, 131] on input "Amount" at bounding box center [163, 127] width 113 height 15
click at [249, 133] on input "Invoice date" at bounding box center [281, 127] width 113 height 15
type input "$2,000.00"
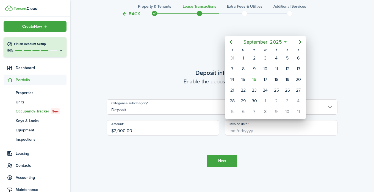
click at [248, 132] on div at bounding box center [187, 96] width 462 height 280
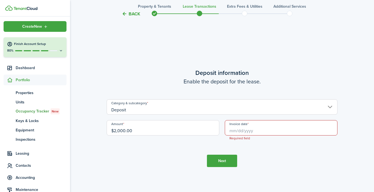
click at [248, 132] on input "Invoice date" at bounding box center [281, 127] width 113 height 15
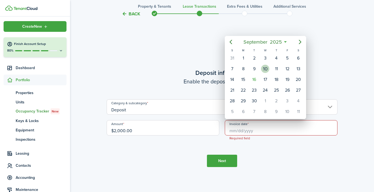
click at [267, 69] on div "10" at bounding box center [265, 69] width 8 height 8
type input "[DATE]"
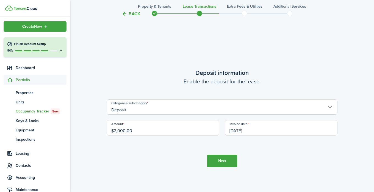
click at [222, 160] on button "Next" at bounding box center [222, 161] width 30 height 12
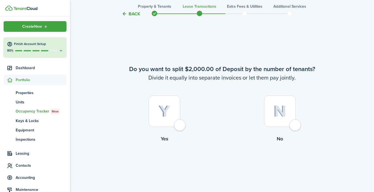
scroll to position [733, 0]
click at [295, 125] on div at bounding box center [280, 111] width 32 height 32
radio input "true"
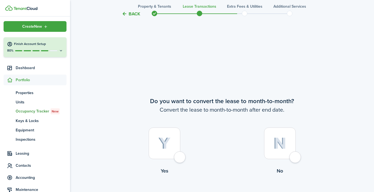
scroll to position [926, 0]
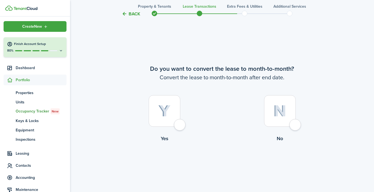
click at [296, 125] on div at bounding box center [280, 111] width 32 height 32
radio input "true"
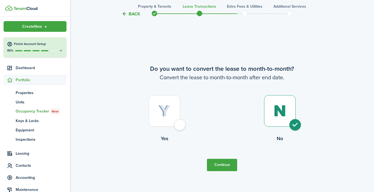
click at [228, 166] on button "Continue" at bounding box center [222, 165] width 30 height 12
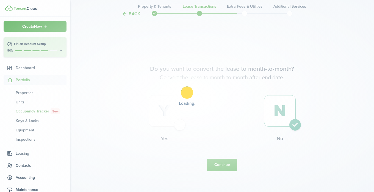
scroll to position [0, 0]
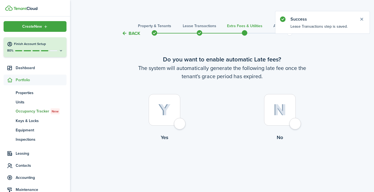
click at [178, 124] on div at bounding box center [165, 110] width 32 height 32
radio input "true"
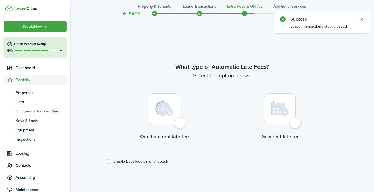
scroll to position [159, 0]
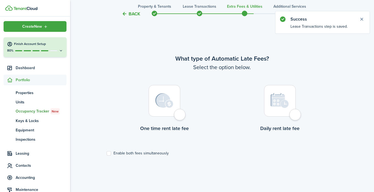
click at [178, 117] on div at bounding box center [165, 101] width 32 height 32
radio input "true"
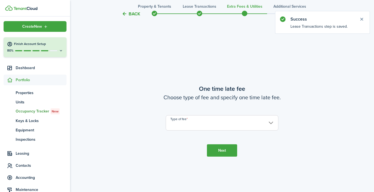
scroll to position [352, 0]
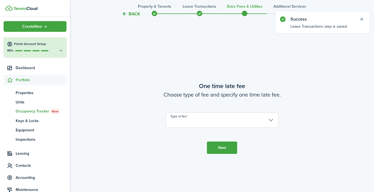
click at [178, 122] on input "Type of fee" at bounding box center [222, 120] width 113 height 15
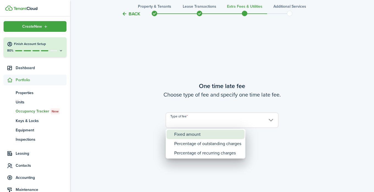
click at [177, 137] on div "Fixed amount" at bounding box center [207, 134] width 67 height 9
type input "Fixed amount"
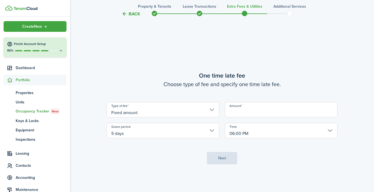
click at [251, 115] on input "Amount" at bounding box center [281, 109] width 113 height 15
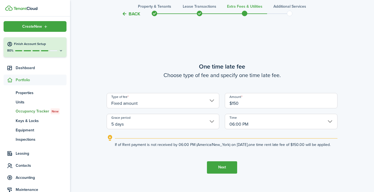
click at [182, 116] on input "5 days" at bounding box center [163, 121] width 113 height 15
type input "$150.00"
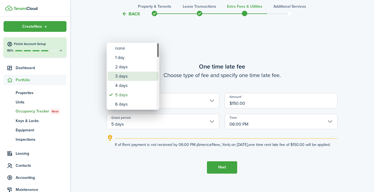
click at [127, 78] on div "3 days" at bounding box center [135, 76] width 40 height 9
type input "3 days"
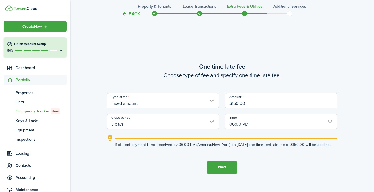
click at [220, 169] on button "Next" at bounding box center [222, 168] width 30 height 12
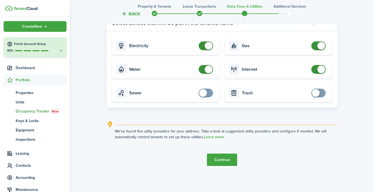
scroll to position [610, 0]
click at [221, 162] on button "Continue" at bounding box center [222, 160] width 30 height 12
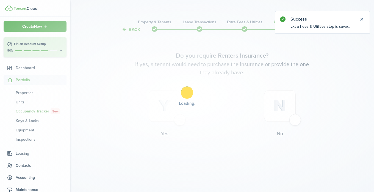
scroll to position [0, 0]
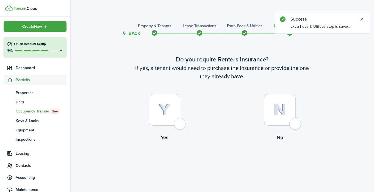
click at [296, 125] on div at bounding box center [280, 110] width 32 height 32
radio input "true"
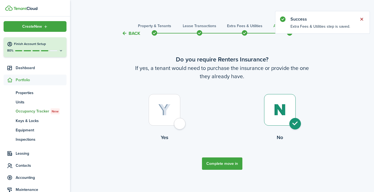
click at [362, 17] on button "Close notify" at bounding box center [362, 19] width 8 height 8
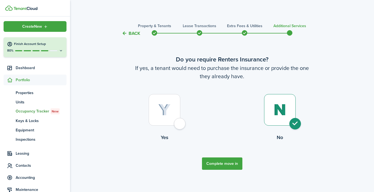
click at [223, 166] on button "Complete move in" at bounding box center [222, 164] width 40 height 12
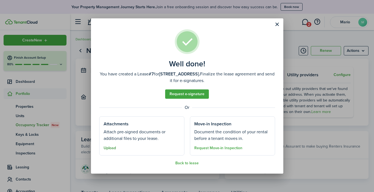
click at [111, 148] on button "Upload" at bounding box center [110, 148] width 12 height 4
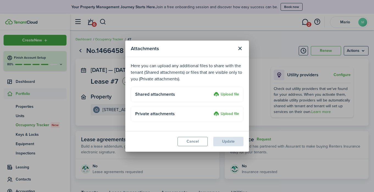
click at [225, 93] on label "Upload file" at bounding box center [227, 95] width 26 height 7
click at [212, 92] on input "Upload file" at bounding box center [212, 92] width 0 height 0
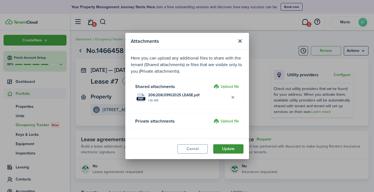
click at [229, 150] on button "Update" at bounding box center [228, 149] width 30 height 9
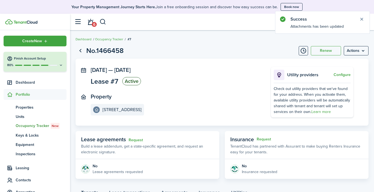
click at [25, 125] on span "Occupancy Tracker New" at bounding box center [41, 126] width 51 height 6
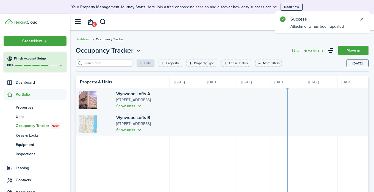
scroll to position [0, 101]
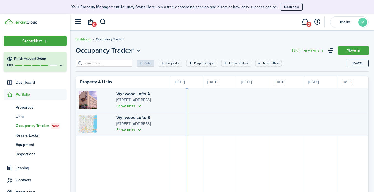
click at [124, 131] on button "Show units" at bounding box center [129, 130] width 26 height 6
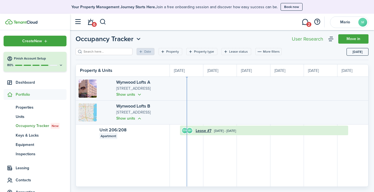
scroll to position [12, 0]
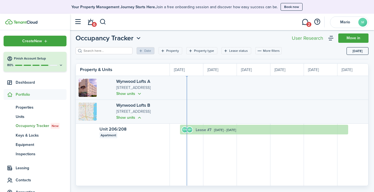
click at [205, 129] on link "Lease #7" at bounding box center [204, 130] width 16 height 6
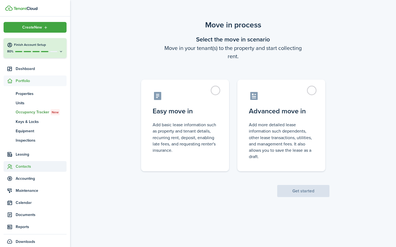
click at [23, 166] on span "Contacts" at bounding box center [41, 167] width 51 height 6
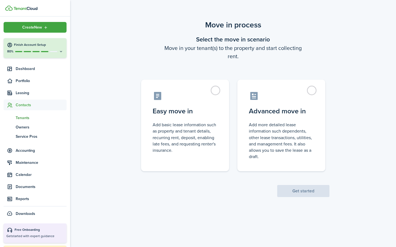
click at [26, 119] on span "Tenants" at bounding box center [41, 118] width 51 height 6
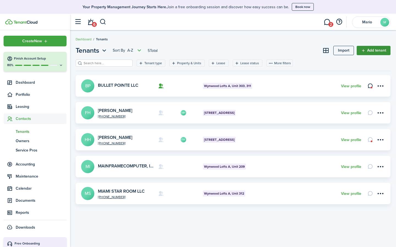
click at [375, 51] on link "Add tenant" at bounding box center [374, 50] width 34 height 9
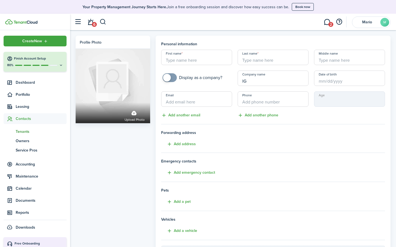
type input "I"
paste input "IGUANA SOLUTIONS USA INC"
type input "IGUANA SOLUTIONS USA INC"
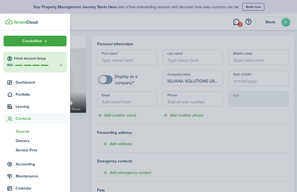
click at [183, 62] on container-opacity at bounding box center [148, 96] width 297 height 192
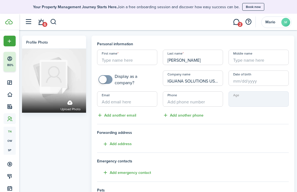
type input "[PERSON_NAME]"
click at [129, 59] on input "First name" at bounding box center [127, 57] width 60 height 15
click at [108, 61] on input "Stephane" at bounding box center [127, 57] width 60 height 15
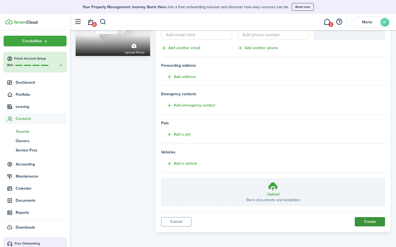
type input "Stephane"
click at [368, 223] on button "Create" at bounding box center [370, 222] width 30 height 9
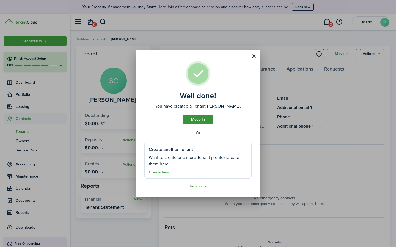
click at [194, 120] on link "Move in" at bounding box center [198, 119] width 30 height 9
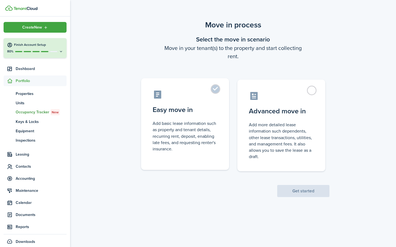
click at [216, 92] on label "Easy move in Add basic lease information such as property and tenant details, r…" at bounding box center [185, 124] width 88 height 92
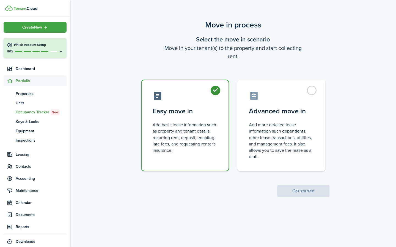
radio input "true"
click at [303, 194] on button "Get started" at bounding box center [303, 191] width 52 height 12
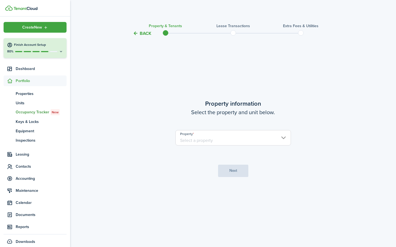
click at [224, 142] on input "Property" at bounding box center [232, 137] width 115 height 15
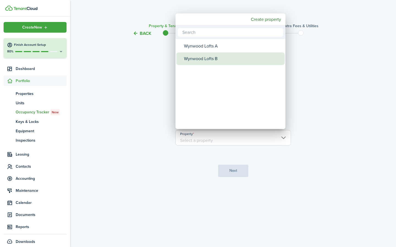
click at [197, 58] on div "Wynwood Lofts B" at bounding box center [232, 59] width 97 height 13
type input "Wynwood Lofts B"
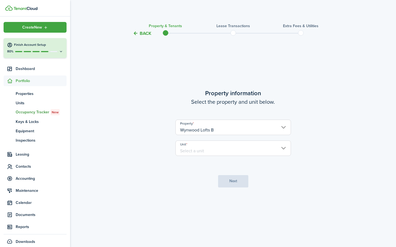
click at [196, 148] on input "Unit" at bounding box center [232, 148] width 115 height 15
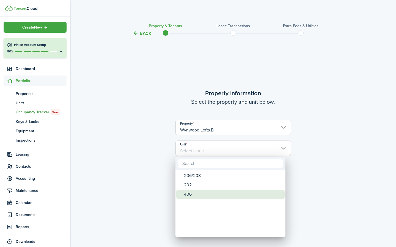
click at [189, 193] on div "406" at bounding box center [232, 194] width 97 height 9
type input "406"
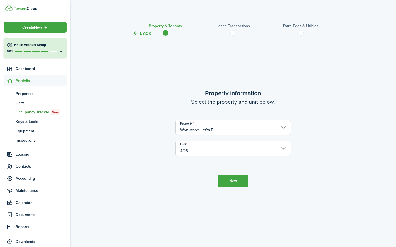
click at [230, 179] on button "Next" at bounding box center [233, 181] width 30 height 12
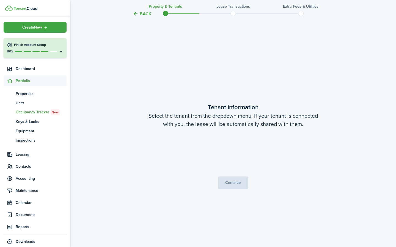
scroll to position [211, 0]
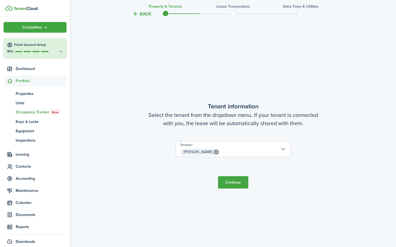
click at [235, 186] on button "Continue" at bounding box center [233, 183] width 30 height 12
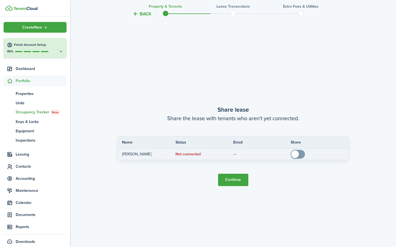
scroll to position [458, 0]
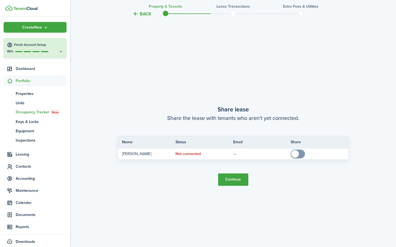
click at [230, 179] on button "Continue" at bounding box center [233, 180] width 30 height 12
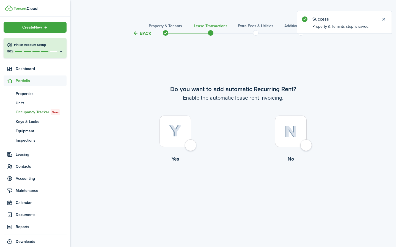
click at [307, 147] on div at bounding box center [291, 132] width 32 height 32
radio input "true"
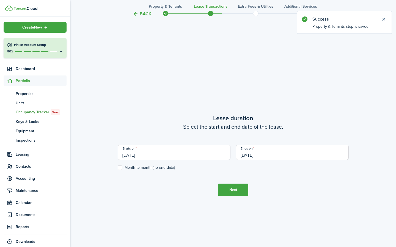
scroll to position [211, 0]
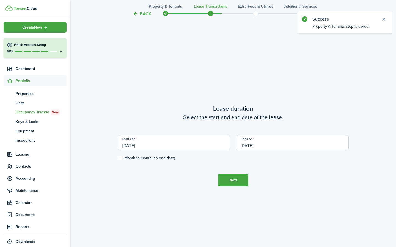
click at [138, 148] on input "[DATE]" at bounding box center [174, 142] width 113 height 15
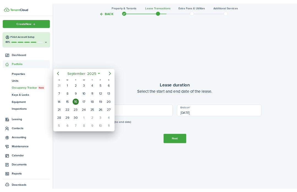
scroll to position [192, 0]
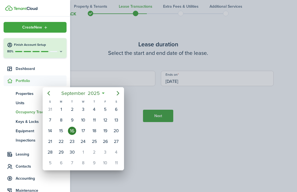
click at [134, 161] on div at bounding box center [148, 96] width 385 height 280
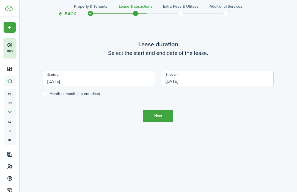
click at [113, 81] on input "[DATE]" at bounding box center [99, 78] width 113 height 15
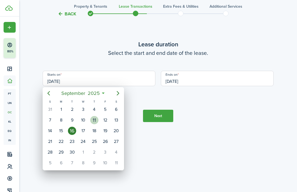
click at [97, 121] on div "11" at bounding box center [94, 120] width 8 height 8
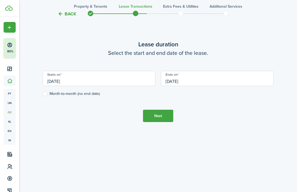
type input "[DATE]"
click at [189, 82] on input "[DATE]" at bounding box center [217, 78] width 113 height 15
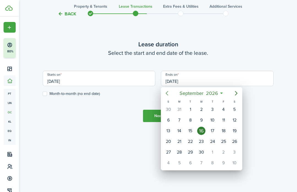
click at [168, 94] on icon "Previous page" at bounding box center [167, 93] width 7 height 7
click at [214, 132] on div "14" at bounding box center [212, 131] width 8 height 8
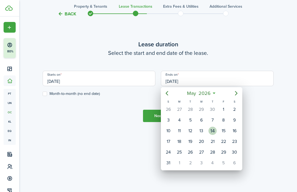
type input "[DATE]"
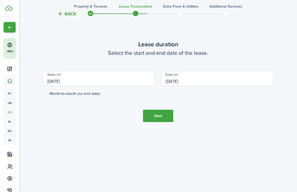
click at [236, 114] on tc-wizard-step "Lease duration Select the start and end date of the lease. Starts on [DATE] End…" at bounding box center [158, 81] width 231 height 192
click at [156, 115] on button "Next" at bounding box center [158, 116] width 30 height 12
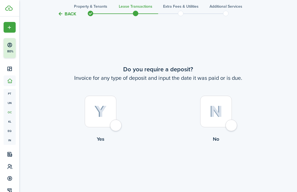
scroll to position [348, 0]
click at [113, 124] on div at bounding box center [101, 111] width 32 height 32
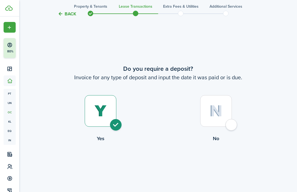
radio input "true"
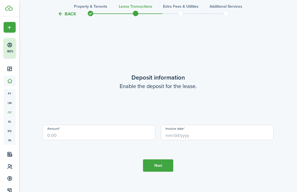
scroll to position [541, 0]
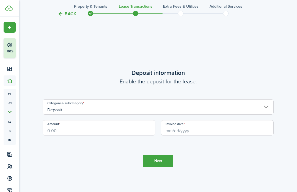
click at [121, 124] on input "Amount" at bounding box center [99, 127] width 113 height 15
click at [200, 130] on input "Invoice date" at bounding box center [217, 127] width 113 height 15
type input "$8,000.00"
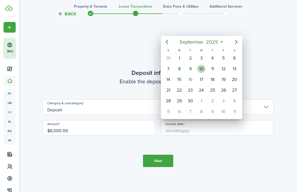
click at [201, 68] on div "10" at bounding box center [201, 69] width 8 height 8
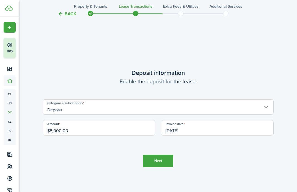
click at [203, 131] on input "[DATE]" at bounding box center [217, 127] width 113 height 15
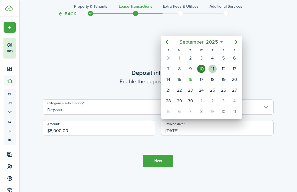
click at [211, 67] on div "11" at bounding box center [212, 69] width 8 height 8
type input "[DATE]"
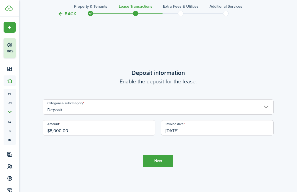
click at [156, 161] on button "Next" at bounding box center [158, 161] width 30 height 12
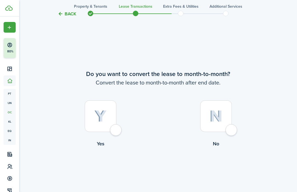
scroll to position [733, 0]
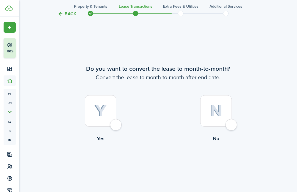
click at [230, 127] on div at bounding box center [216, 111] width 32 height 32
radio input "true"
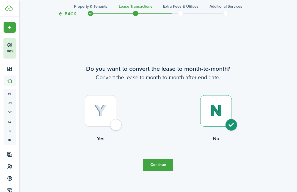
click at [153, 166] on button "Continue" at bounding box center [158, 165] width 30 height 12
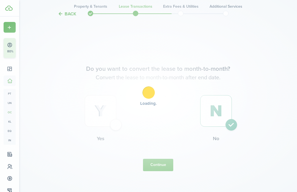
scroll to position [0, 0]
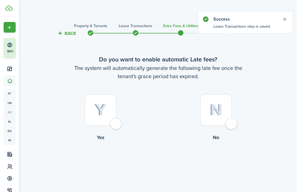
click at [116, 122] on div at bounding box center [101, 110] width 32 height 32
radio input "true"
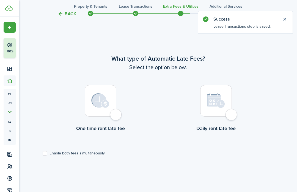
click at [116, 117] on div at bounding box center [101, 101] width 32 height 32
radio input "true"
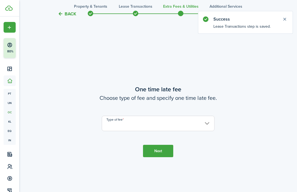
scroll to position [352, 0]
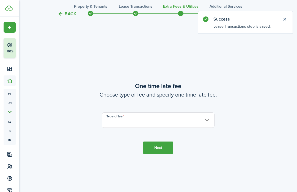
click at [123, 117] on input "Type of fee" at bounding box center [158, 120] width 113 height 15
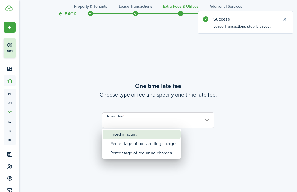
click at [119, 135] on div "Fixed amount" at bounding box center [143, 134] width 67 height 9
type input "Fixed amount"
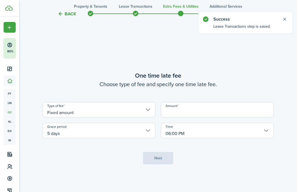
click at [194, 108] on input "Amount" at bounding box center [217, 109] width 113 height 15
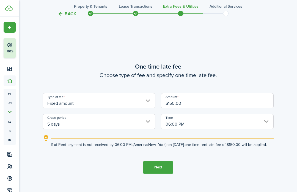
click at [183, 99] on input "$150.00" at bounding box center [217, 100] width 113 height 15
click at [115, 119] on input "5 days" at bounding box center [99, 121] width 113 height 15
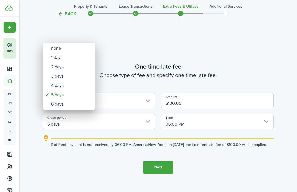
click at [199, 81] on div at bounding box center [148, 96] width 385 height 280
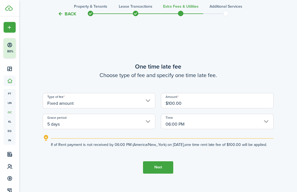
drag, startPoint x: 184, startPoint y: 101, endPoint x: 156, endPoint y: 101, distance: 27.8
click at [156, 101] on div "Type of fee Fixed amount Amount $100.00 Grace period 5 days Time 06:00 PM" at bounding box center [158, 111] width 236 height 36
click at [103, 119] on input "5 days" at bounding box center [99, 121] width 113 height 15
type input "$150.00"
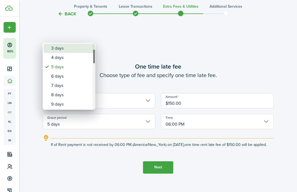
click at [60, 47] on div "3 days" at bounding box center [71, 48] width 40 height 9
type input "3 days"
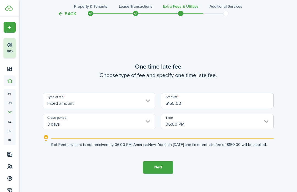
click at [89, 148] on explanation-description "If of Rent payment is not received by 06:00 PM (America/New_York) on [DATE], on…" at bounding box center [162, 145] width 223 height 6
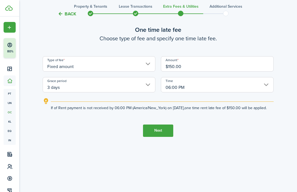
click at [159, 135] on button "Next" at bounding box center [158, 131] width 30 height 12
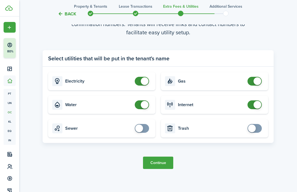
scroll to position [577, 0]
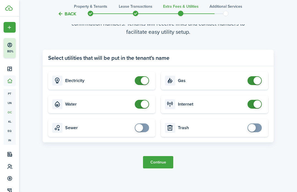
click at [158, 163] on button "Continue" at bounding box center [158, 162] width 30 height 12
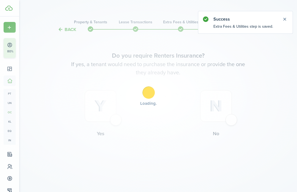
scroll to position [0, 0]
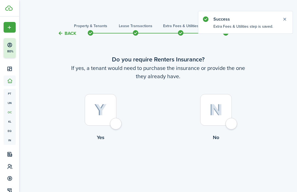
click at [229, 125] on div at bounding box center [216, 110] width 32 height 32
radio input "true"
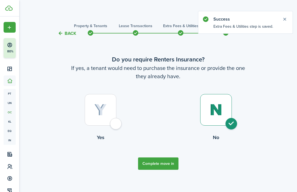
click at [162, 163] on button "Complete move in" at bounding box center [158, 164] width 40 height 12
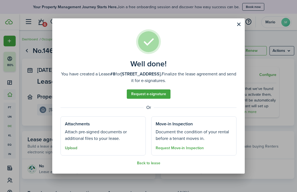
click at [69, 150] on button "Upload" at bounding box center [71, 148] width 12 height 4
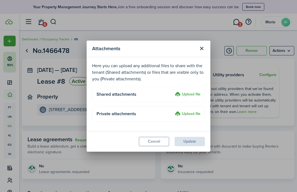
click at [185, 96] on label "Upload file" at bounding box center [188, 95] width 26 height 7
click at [173, 92] on input "Upload file" at bounding box center [173, 92] width 0 height 0
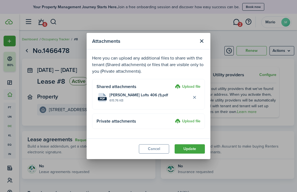
click at [190, 86] on label "Upload file" at bounding box center [188, 87] width 26 height 7
click at [173, 84] on input "Upload file" at bounding box center [173, 84] width 0 height 0
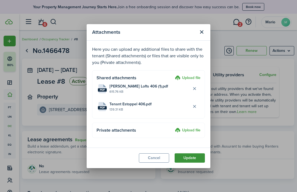
click at [190, 158] on button "Update" at bounding box center [190, 158] width 30 height 9
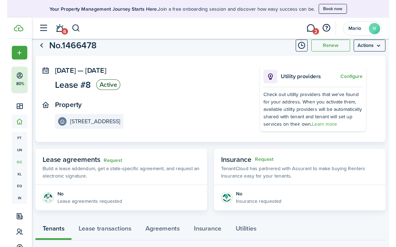
scroll to position [45, 0]
